Goal: Task Accomplishment & Management: Manage account settings

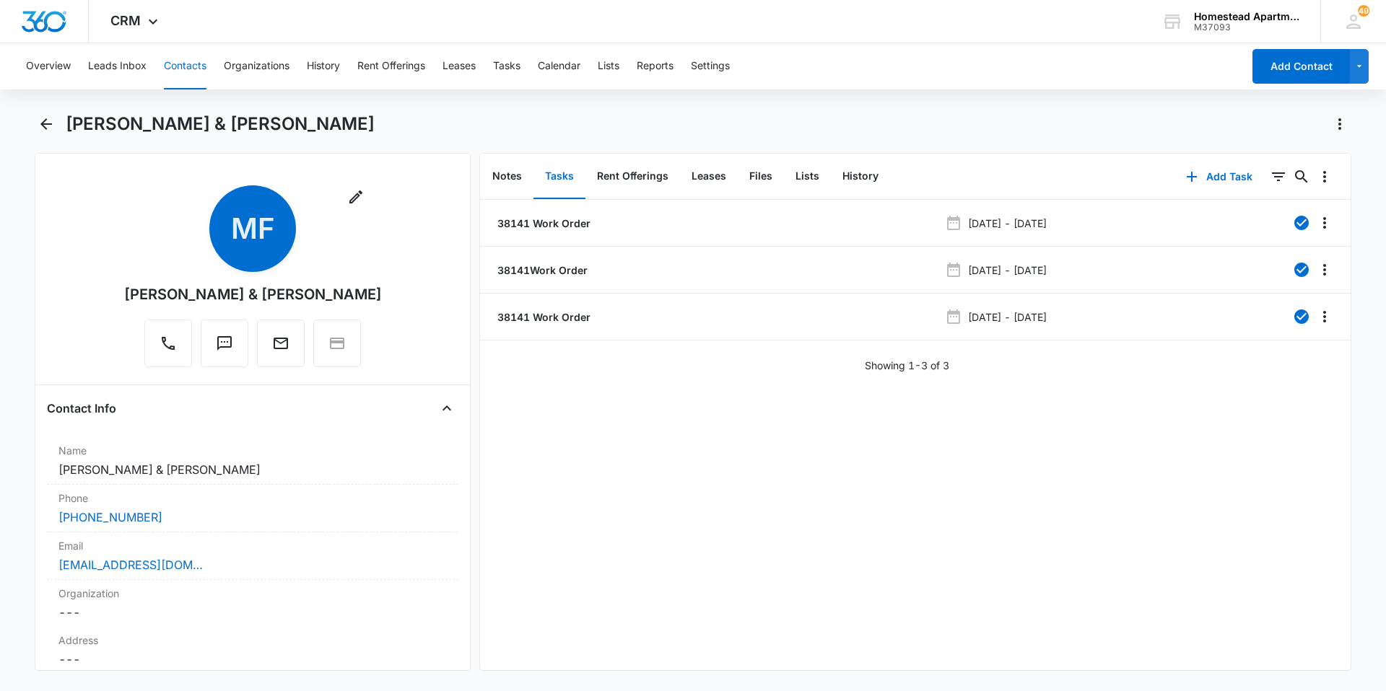
click at [174, 63] on button "Contacts" at bounding box center [185, 66] width 43 height 46
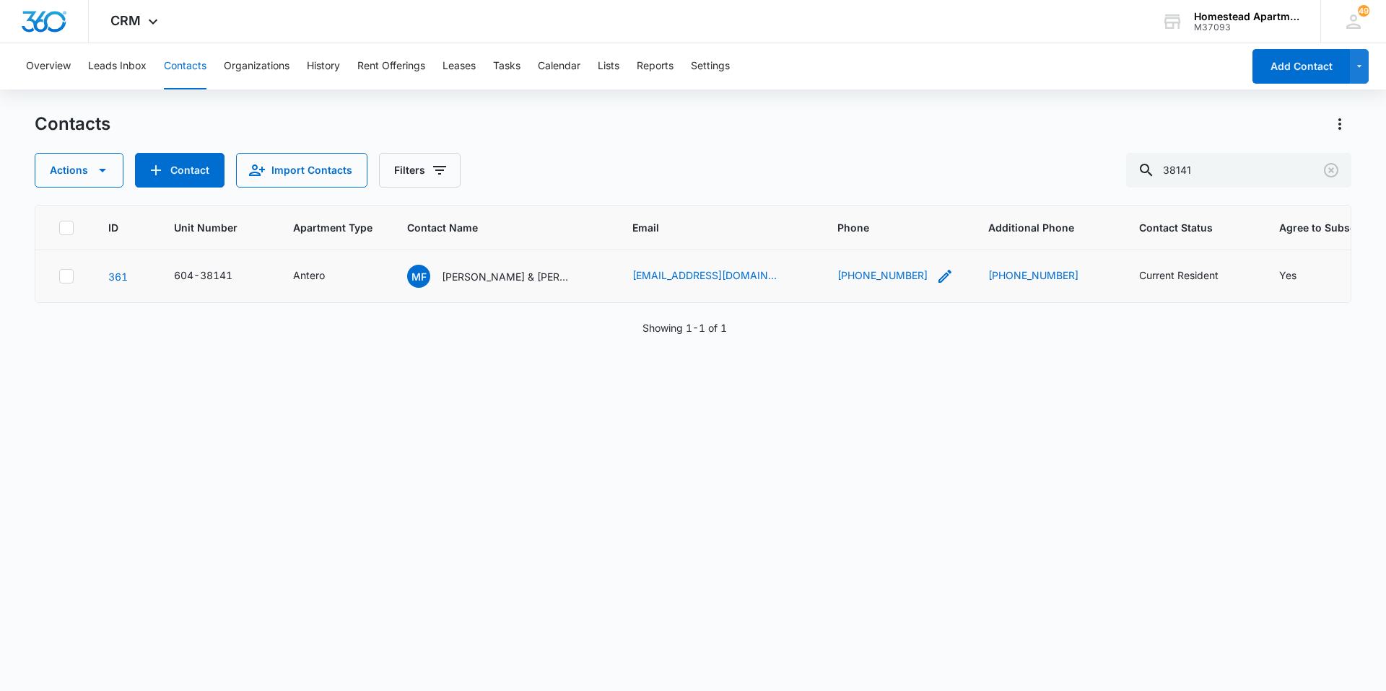
click at [936, 276] on icon "Phone - (970) 939-6937 - Select to Edit Field" at bounding box center [944, 276] width 17 height 17
drag, startPoint x: 911, startPoint y: 178, endPoint x: 684, endPoint y: 166, distance: 226.9
click at [684, 166] on div "Contacts Actions Contact Import Contacts Filters 38141 ID Unit Number Apartment…" at bounding box center [693, 401] width 1316 height 577
click at [684, 166] on div "Actions Contact Import Contacts Filters 38141" at bounding box center [693, 170] width 1316 height 35
click at [938, 276] on icon "Phone - (970) 939-6937 - Select to Edit Field" at bounding box center [944, 276] width 13 height 13
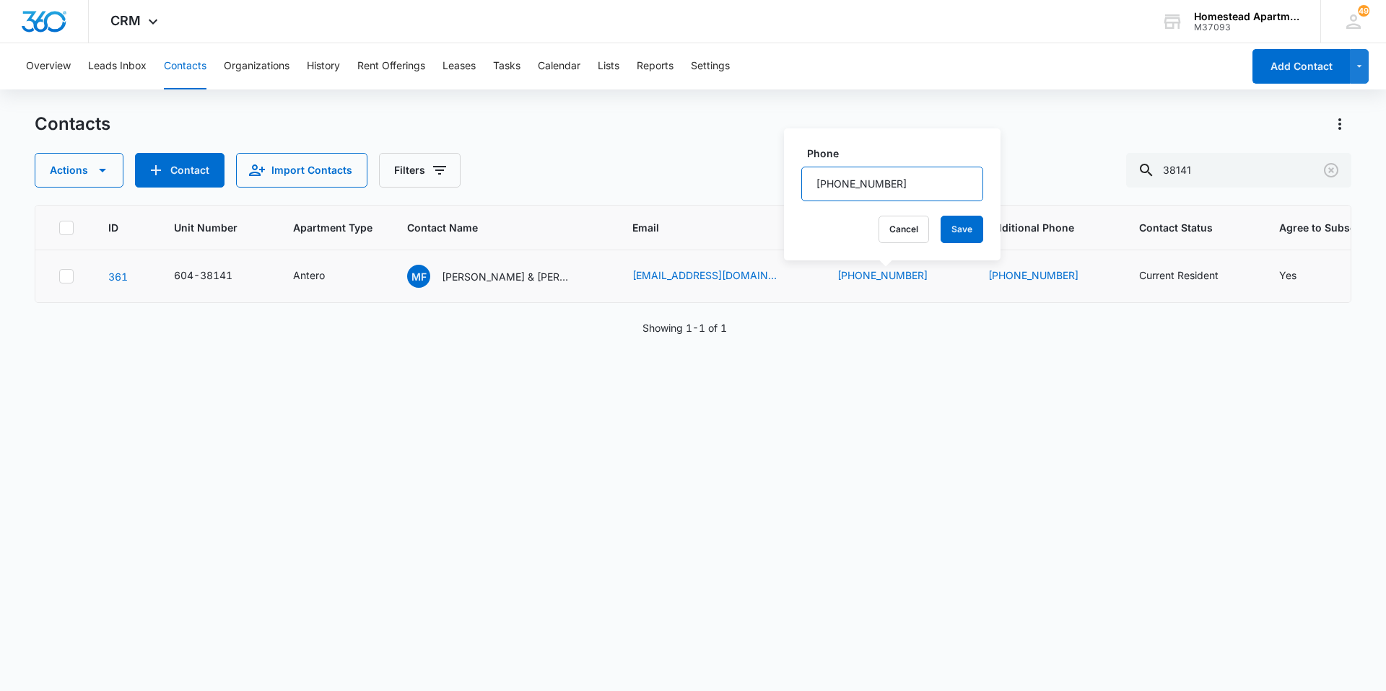
drag, startPoint x: 921, startPoint y: 189, endPoint x: 814, endPoint y: 193, distance: 106.9
click at [814, 193] on input "Phone" at bounding box center [892, 184] width 182 height 35
type input "[PHONE_NUMBER]"
click at [943, 239] on button "Save" at bounding box center [961, 229] width 43 height 27
click at [944, 580] on div "ID Unit Number Apartment Type Contact Name Email Phone Additional Phone Contact…" at bounding box center [693, 439] width 1316 height 468
